Goal: Obtain resource: Obtain resource

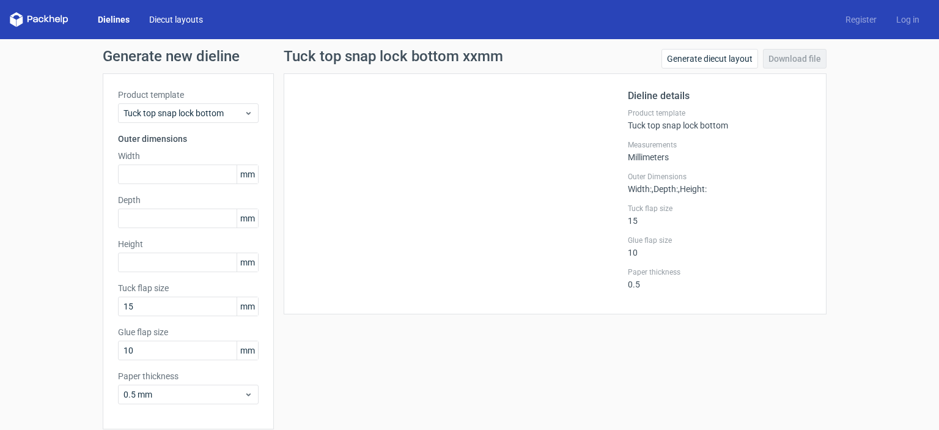
click at [193, 23] on link "Diecut layouts" at bounding box center [175, 19] width 73 height 12
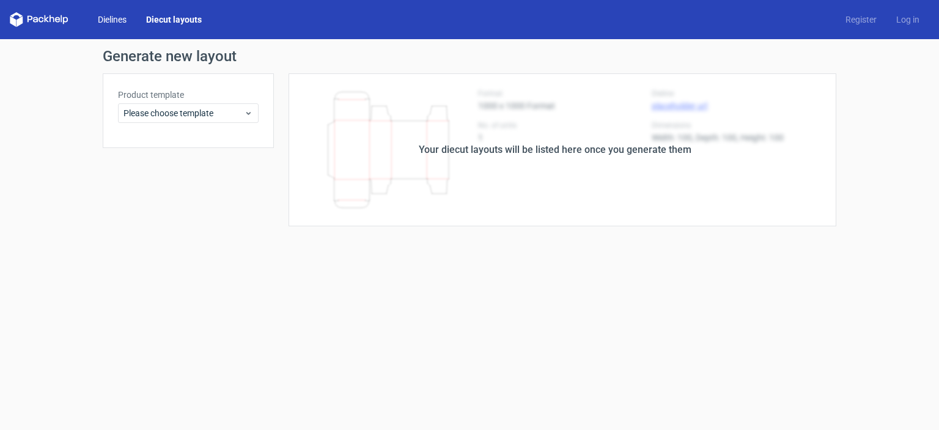
click at [122, 19] on link "Dielines" at bounding box center [112, 19] width 48 height 12
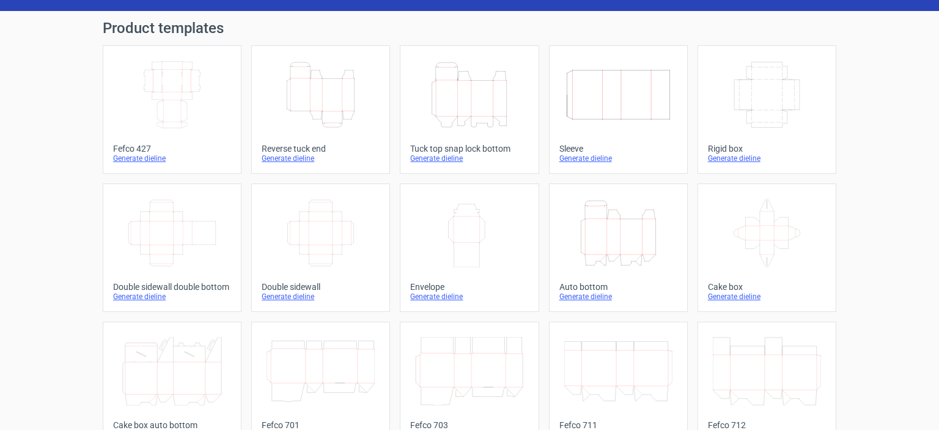
scroll to position [15, 0]
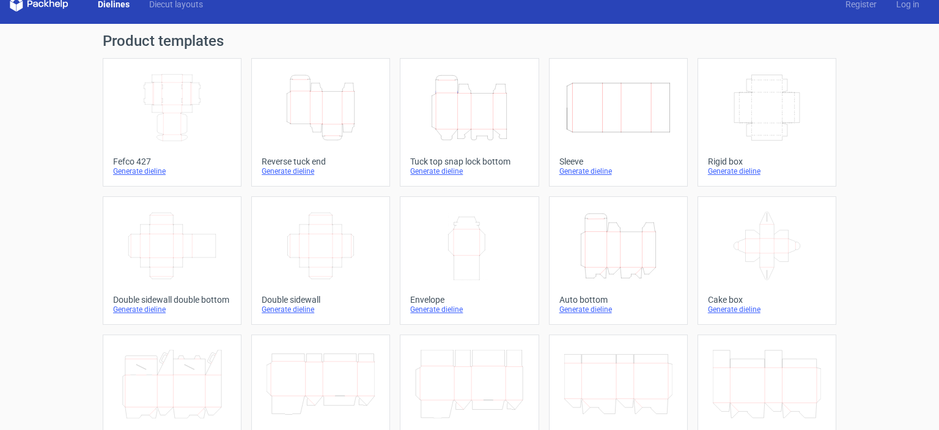
click at [305, 172] on div "Generate dieline" at bounding box center [321, 171] width 118 height 10
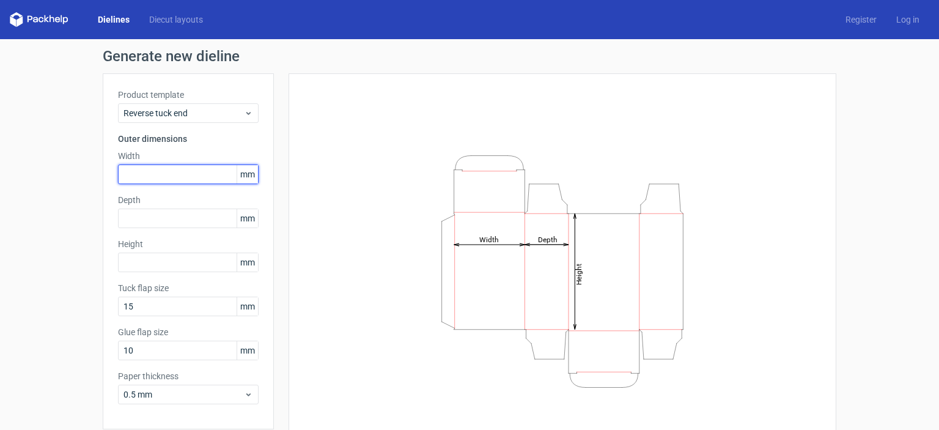
click at [145, 175] on input "text" at bounding box center [188, 174] width 141 height 20
type input "84"
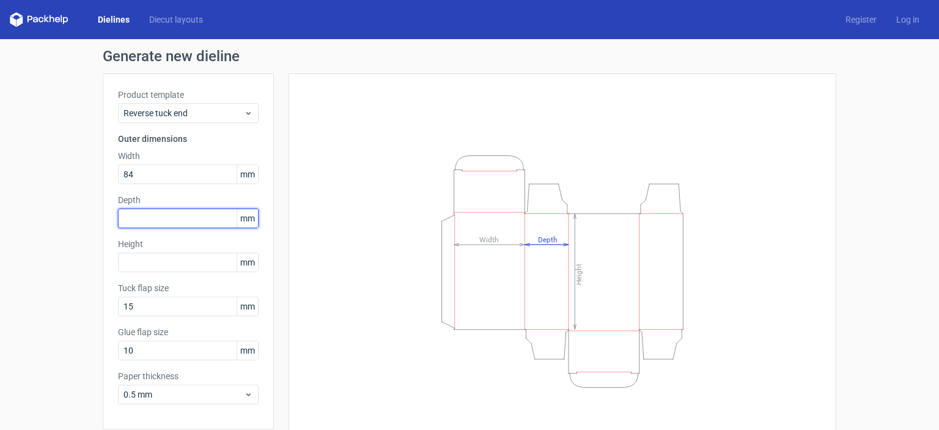
click at [133, 224] on input "text" at bounding box center [188, 218] width 141 height 20
type input "63"
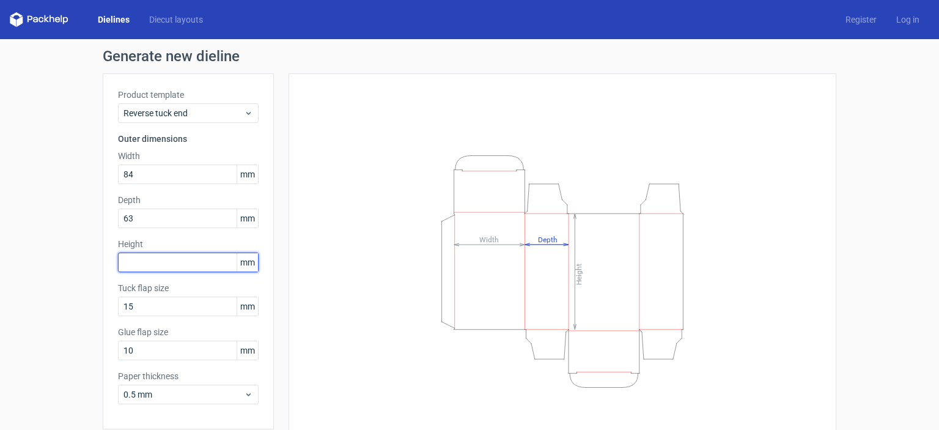
click at [123, 264] on input "text" at bounding box center [188, 262] width 141 height 20
type input "198"
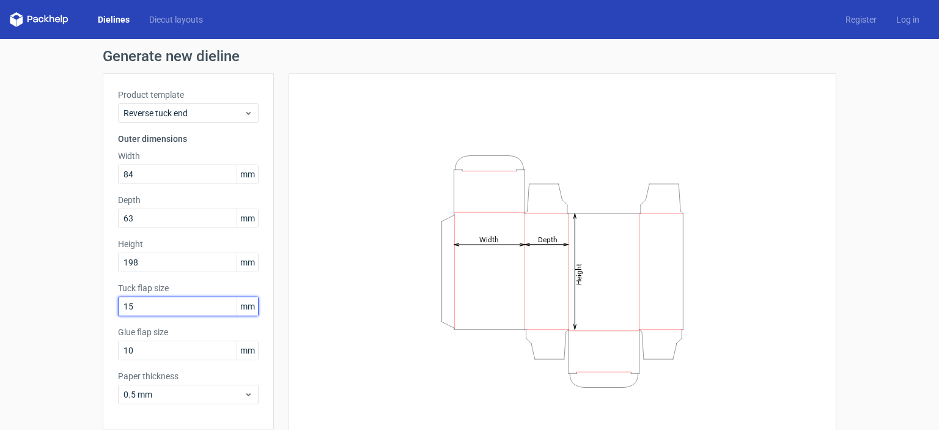
drag, startPoint x: 150, startPoint y: 305, endPoint x: 90, endPoint y: 318, distance: 60.8
click at [90, 318] on div "Generate new dieline Product template Reverse tuck end Outer dimensions Width 8…" at bounding box center [469, 258] width 939 height 439
type input "15"
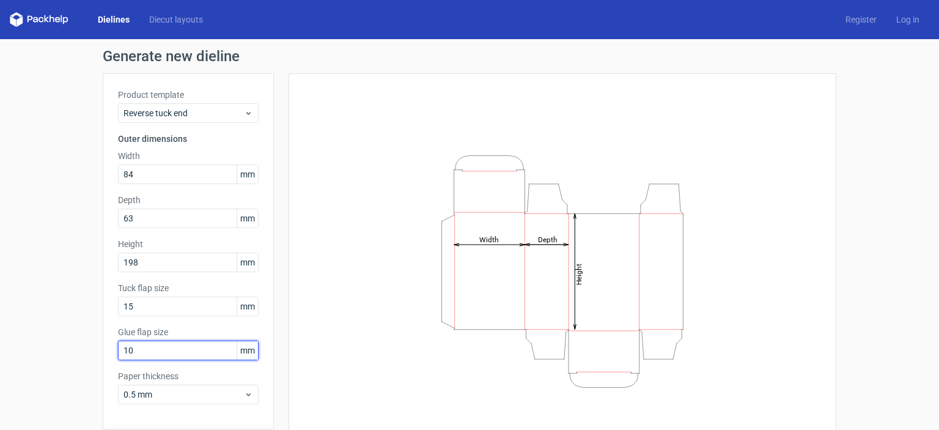
drag, startPoint x: 164, startPoint y: 357, endPoint x: 84, endPoint y: 354, distance: 79.5
click at [84, 354] on div "Generate new dieline Product template Reverse tuck end Outer dimensions Width 8…" at bounding box center [469, 258] width 939 height 439
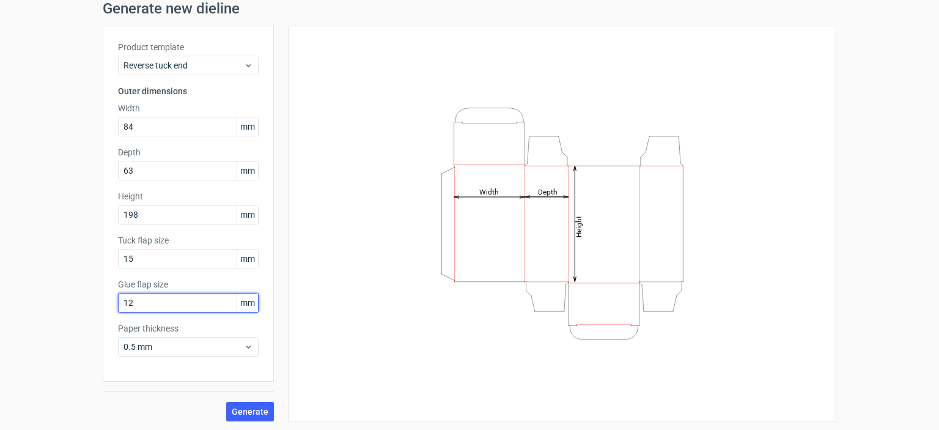
scroll to position [48, 0]
type input "12"
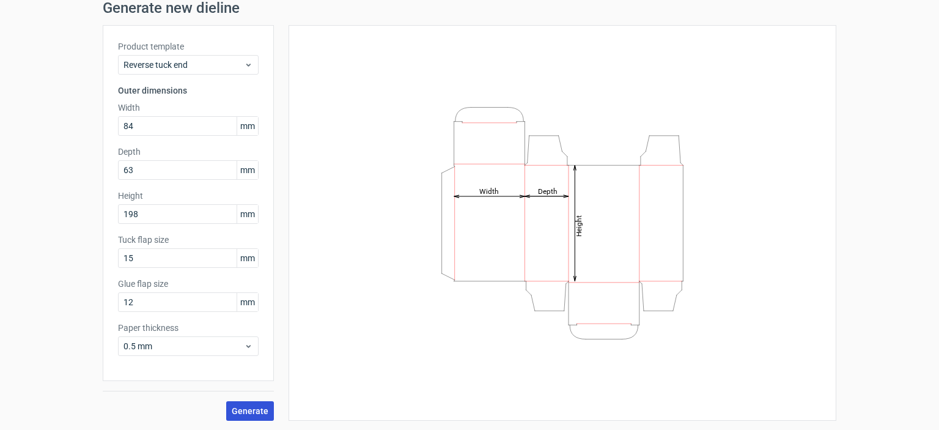
click at [255, 409] on span "Generate" at bounding box center [250, 410] width 37 height 9
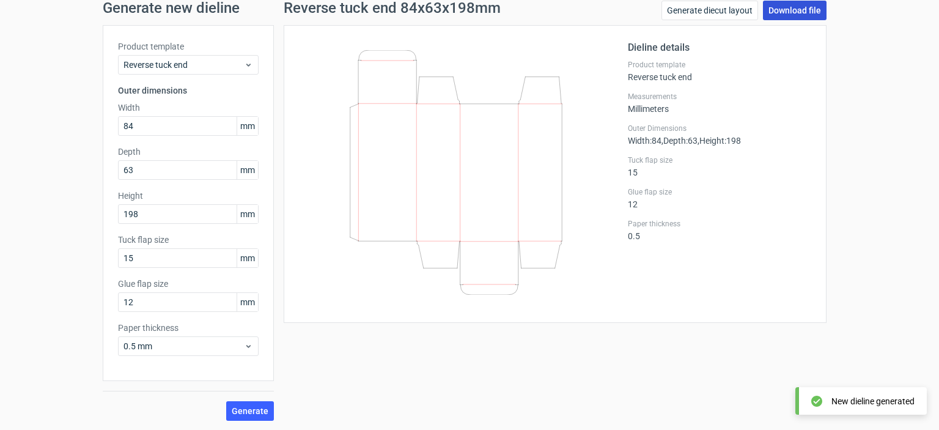
click at [796, 10] on link "Download file" at bounding box center [795, 11] width 64 height 20
